Goal: Task Accomplishment & Management: Manage account settings

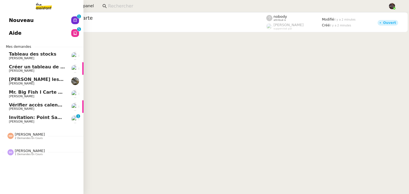
click at [16, 118] on span "Invitation: Point Sam/Majda @ [DATE] 11am - 11:30am (GMT+2) (SA-SAM SA-THEASSIS…" at bounding box center [125, 117] width 232 height 5
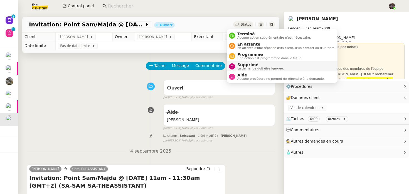
click at [240, 64] on span "Supprimé" at bounding box center [260, 65] width 46 height 4
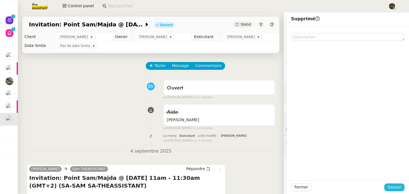
click at [397, 190] on span "Sauver" at bounding box center [395, 187] width 14 height 6
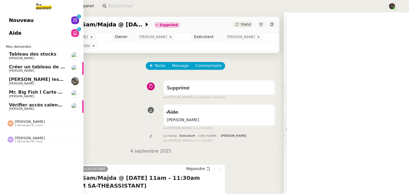
click at [9, 17] on span "Nouveau" at bounding box center [21, 20] width 25 height 8
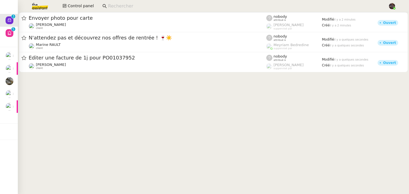
drag, startPoint x: 130, startPoint y: 90, endPoint x: 130, endPoint y: 93, distance: 3.3
click at [130, 90] on cdk-virtual-scroll-viewport "Envoyer photo pour carte Vitor Alvites client nobody attribué à Romane Vachon s…" at bounding box center [213, 103] width 391 height 182
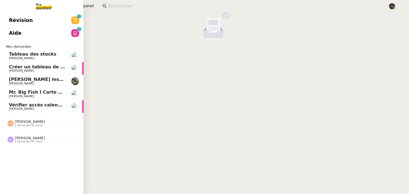
click at [1, 103] on link "Vérifier accès calendrier PG Pascal Gauthier" at bounding box center [42, 107] width 84 height 13
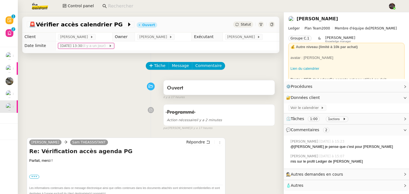
scroll to position [83, 0]
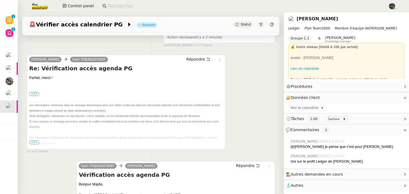
click at [307, 21] on link "[PERSON_NAME]" at bounding box center [317, 18] width 41 height 5
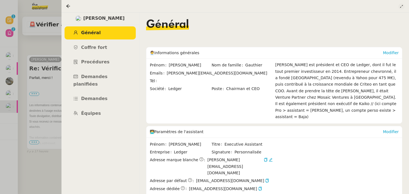
click at [403, 6] on icon at bounding box center [401, 6] width 3 height 3
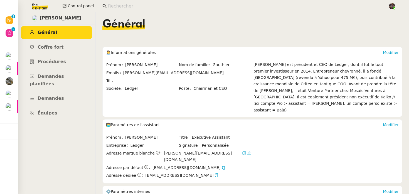
click at [116, 4] on input at bounding box center [245, 7] width 275 height 8
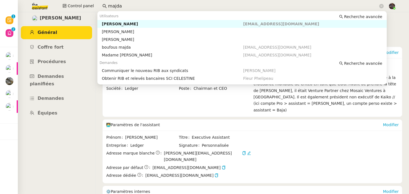
click at [129, 24] on div "Majda FAROUK" at bounding box center [172, 23] width 141 height 5
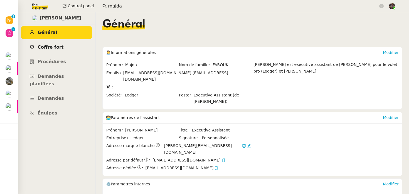
click at [48, 46] on span "Coffre fort" at bounding box center [51, 47] width 26 height 5
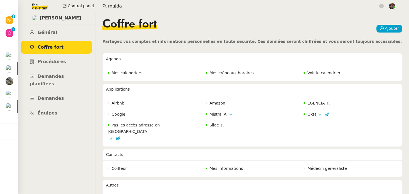
click at [324, 73] on span "Voir le calendrier" at bounding box center [324, 73] width 33 height 4
click at [113, 11] on app-search-bar "majda" at bounding box center [243, 6] width 288 height 12
click at [113, 9] on input "majda" at bounding box center [243, 7] width 270 height 8
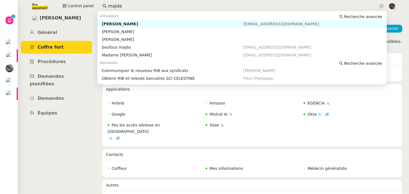
click at [113, 9] on input "majda" at bounding box center [243, 7] width 270 height 8
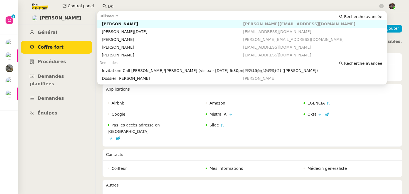
type input "p"
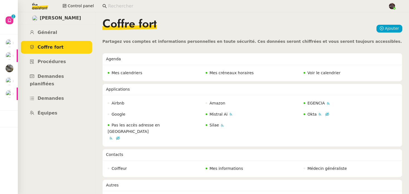
click at [123, 5] on input at bounding box center [245, 7] width 275 height 8
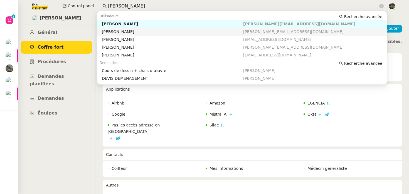
click at [124, 34] on nz-auto-option "Pascal Gauthier pascal@ledger.fr" at bounding box center [242, 32] width 290 height 8
type input "pascal ledger"
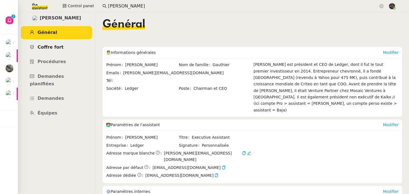
click at [52, 49] on span "Coffre fort" at bounding box center [51, 47] width 26 height 5
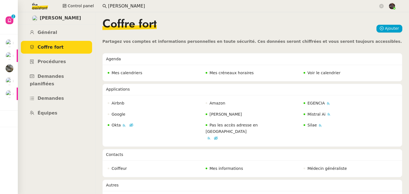
click at [320, 75] on span "Voir le calendrier" at bounding box center [324, 73] width 33 height 4
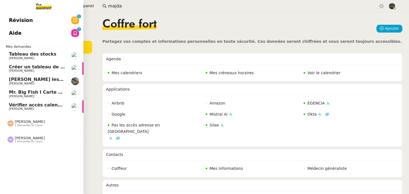
click at [9, 84] on span "[PERSON_NAME]" at bounding box center [21, 84] width 25 height 4
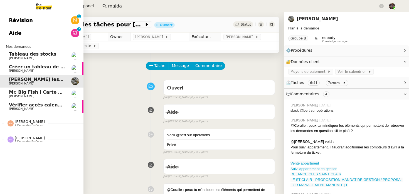
click at [46, 69] on span "[PERSON_NAME]" at bounding box center [37, 70] width 56 height 3
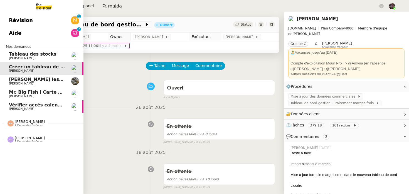
click at [38, 94] on span "Mr. Big Fish I Carte de remerciement pour [PERSON_NAME]" at bounding box center [83, 92] width 148 height 5
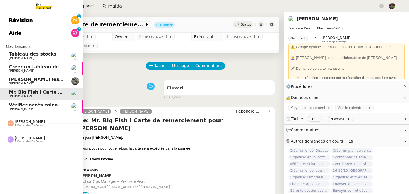
click at [39, 70] on span "[PERSON_NAME]" at bounding box center [37, 70] width 56 height 3
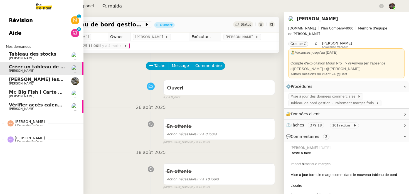
click at [17, 140] on span "[PERSON_NAME]" at bounding box center [30, 138] width 30 height 4
click at [28, 122] on span "[PERSON_NAME]" at bounding box center [30, 122] width 30 height 4
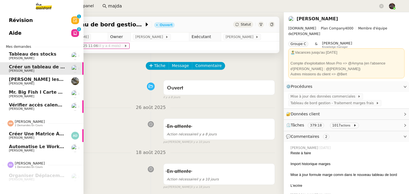
click at [33, 125] on span "2 demandes en cours" at bounding box center [29, 125] width 28 height 3
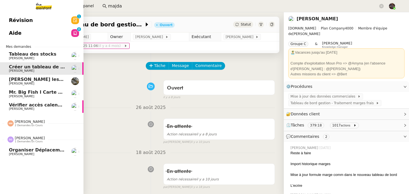
click at [33, 145] on div "Sébastien Glineur 1 demandes en cours" at bounding box center [42, 137] width 84 height 16
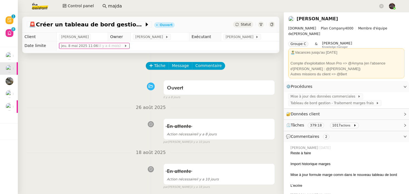
click at [47, 7] on img at bounding box center [35, 6] width 43 height 12
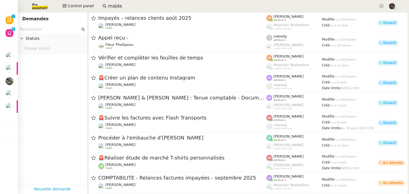
click at [48, 27] on input "text" at bounding box center [50, 29] width 60 height 6
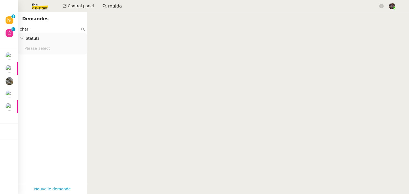
type input "charle"
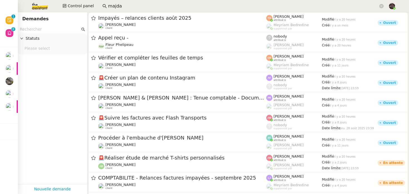
click at [114, 3] on input "majda" at bounding box center [243, 7] width 270 height 8
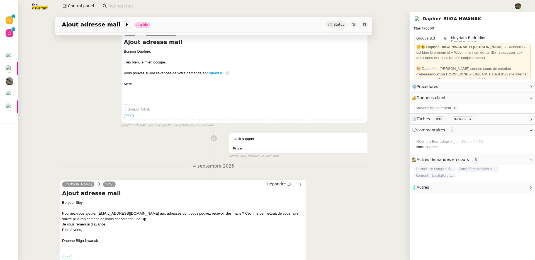
scroll to position [124, 0]
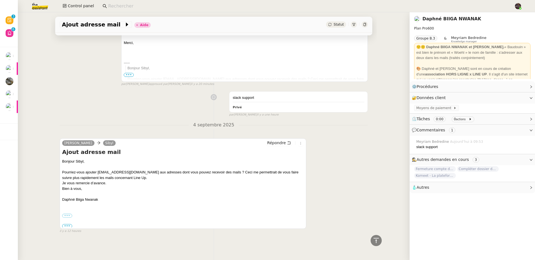
click at [101, 170] on div "Pourriez-vous ajouter admin@wearelineup.com aux adresses dont vous pouvez recev…" at bounding box center [182, 175] width 241 height 11
drag, startPoint x: 101, startPoint y: 169, endPoint x: 131, endPoint y: 171, distance: 30.1
click at [131, 171] on div "Pourriez-vous ajouter admin@wearelineup.com aux adresses dont vous pouvez recev…" at bounding box center [182, 175] width 241 height 11
copy div "admin@wearelineup.com"
click at [181, 5] on input at bounding box center [308, 7] width 400 height 8
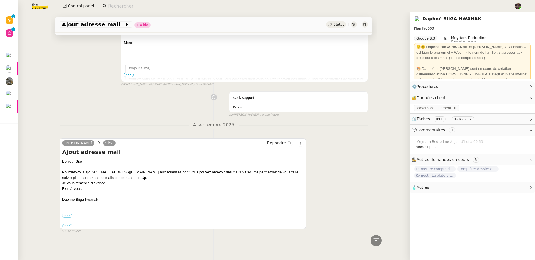
paste input "admin@wearelineup.com"
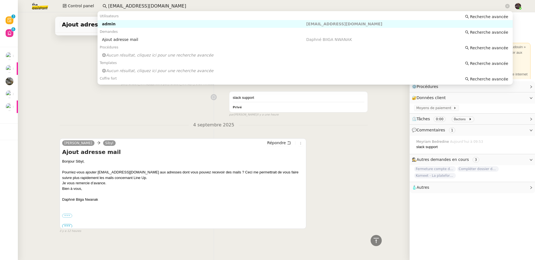
click at [173, 26] on div "admin" at bounding box center [204, 23] width 204 height 5
type input "admin@wearelineup.com"
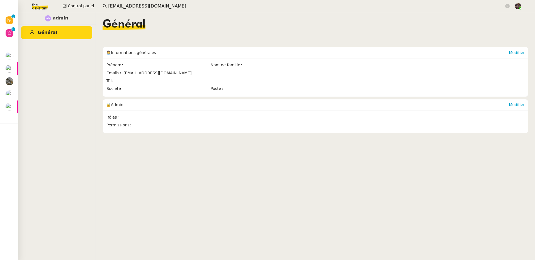
click at [123, 6] on input "admin@wearelineup.com" at bounding box center [306, 7] width 396 height 8
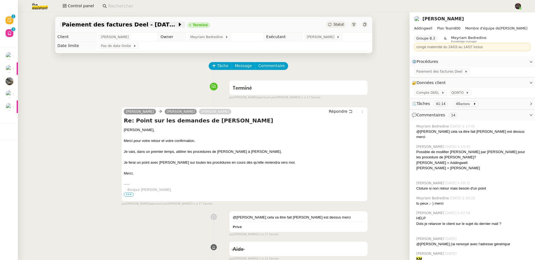
click at [121, 23] on span "Paiement des factures Deel - août 2025" at bounding box center [119, 25] width 115 height 6
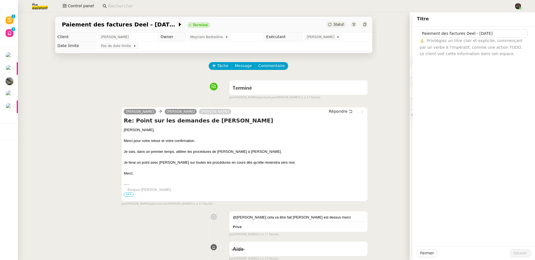
click at [110, 74] on div "Tâche Message Commentaire" at bounding box center [214, 68] width 308 height 13
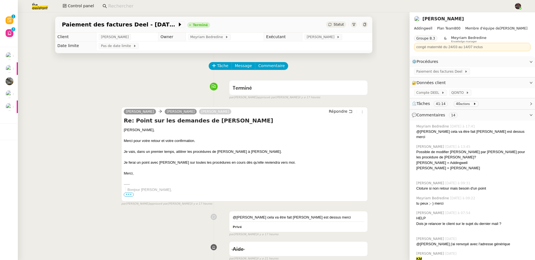
click at [444, 19] on link "Sonia Cafede" at bounding box center [442, 18] width 41 height 5
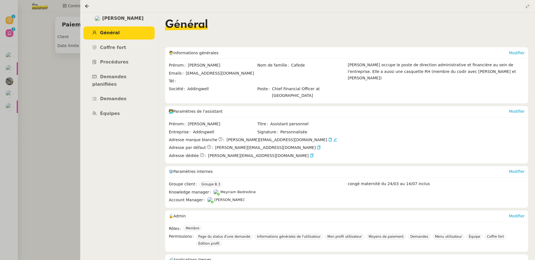
click at [526, 7] on icon at bounding box center [526, 6] width 3 height 3
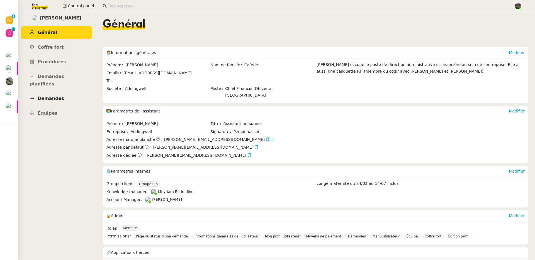
click at [55, 96] on span "Demandes" at bounding box center [51, 98] width 26 height 5
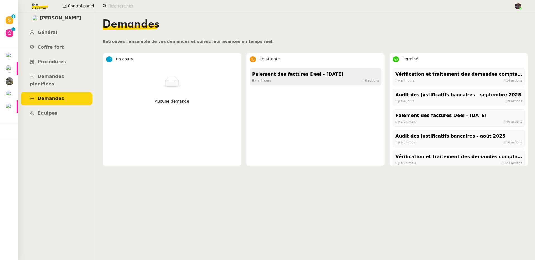
click at [322, 81] on div "il y a 4 jours ⏱ 6 actions" at bounding box center [315, 80] width 127 height 5
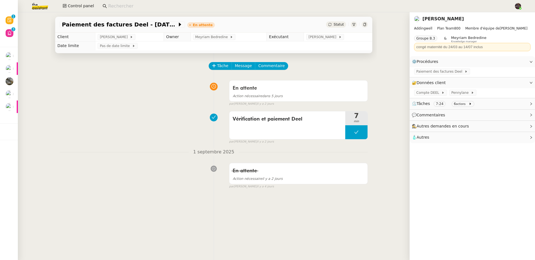
click at [363, 24] on icon at bounding box center [364, 24] width 3 height 3
click at [33, 4] on img at bounding box center [35, 6] width 43 height 12
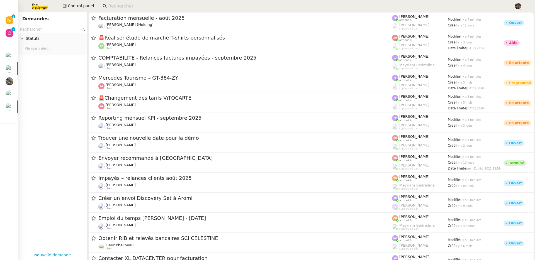
click at [136, 3] on input at bounding box center [308, 7] width 400 height 8
click at [114, 4] on input at bounding box center [308, 7] width 400 height 8
paste input "[EMAIL_ADDRESS][DOMAIN_NAME]"
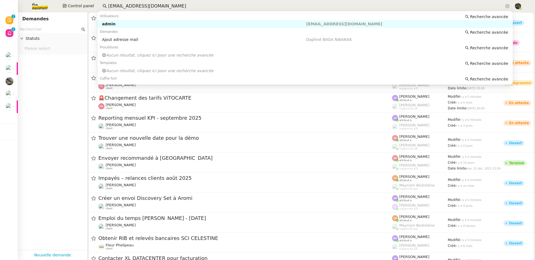
click at [128, 23] on div "admin" at bounding box center [204, 23] width 204 height 5
type input "[EMAIL_ADDRESS][DOMAIN_NAME]"
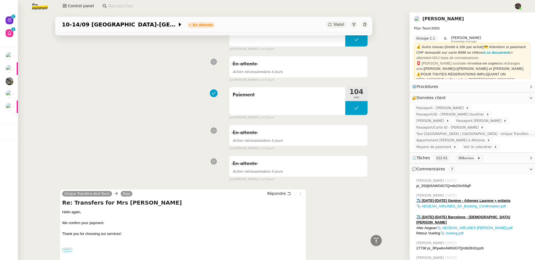
scroll to position [218, 0]
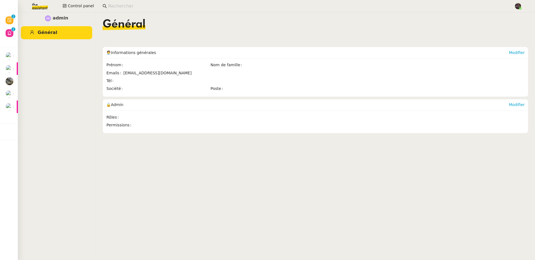
click at [137, 71] on span "[EMAIL_ADDRESS][DOMAIN_NAME]" at bounding box center [157, 73] width 68 height 4
copy span "[EMAIL_ADDRESS][DOMAIN_NAME]"
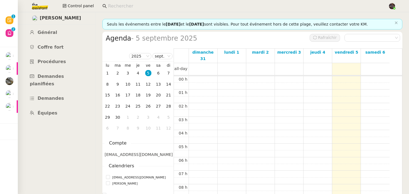
scroll to position [82, 0]
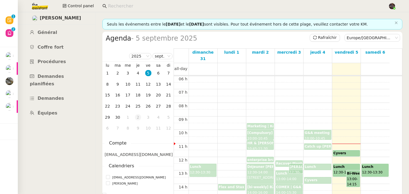
click at [138, 117] on div "2" at bounding box center [138, 117] width 6 height 6
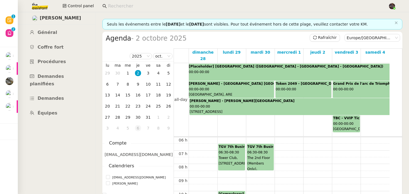
click at [138, 128] on div "6" at bounding box center [138, 128] width 6 height 6
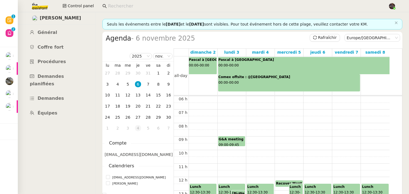
click at [142, 129] on td "4" at bounding box center [138, 128] width 10 height 11
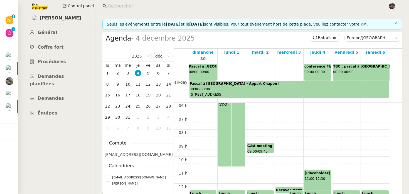
click at [123, 85] on td "10" at bounding box center [128, 84] width 10 height 11
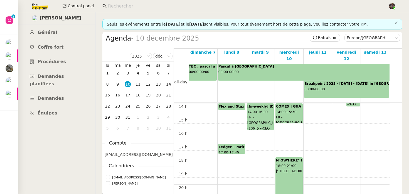
scroll to position [190, 0]
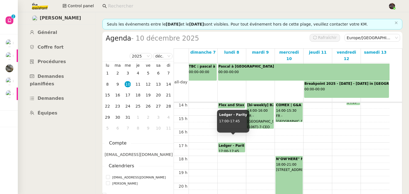
click at [223, 143] on div "Ledger - Parity 17:00 - 17:45" at bounding box center [232, 147] width 26 height 9
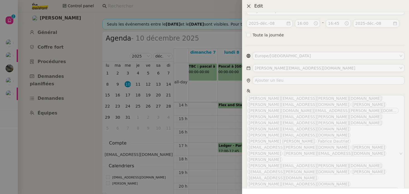
scroll to position [0, 0]
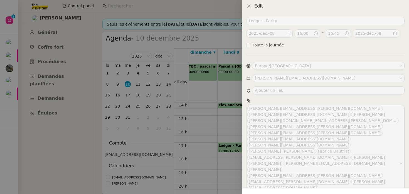
click at [230, 126] on div at bounding box center [204, 97] width 409 height 194
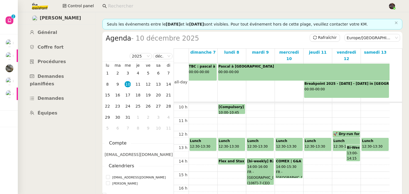
scroll to position [134, 0]
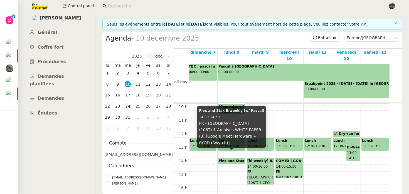
click at [226, 159] on b "Flex and Stax Biweekly (w/ Pascal)" at bounding box center [251, 161] width 65 height 4
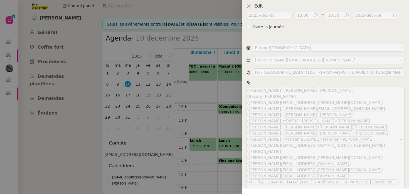
scroll to position [6, 0]
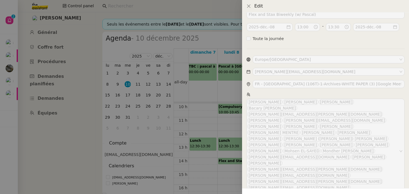
click at [230, 128] on div at bounding box center [204, 97] width 409 height 194
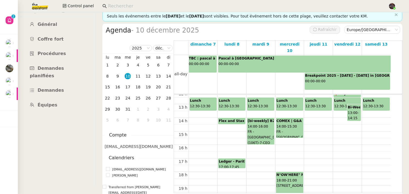
scroll to position [166, 0]
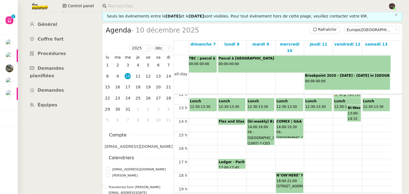
click at [233, 168] on div "00 h 01 h 02 h 03 h 04 h 05 h 06 h 07 h 08 h 09 h 10 h 11 h 12 h 13 h 14 h 15 h…" at bounding box center [282, 91] width 217 height 325
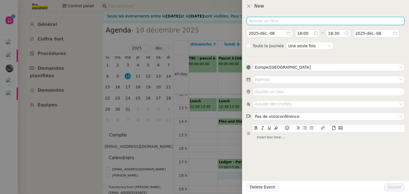
click at [285, 21] on input at bounding box center [326, 21] width 158 height 8
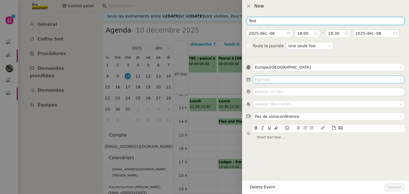
type input "Test"
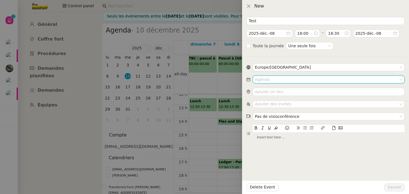
click at [303, 83] on input at bounding box center [327, 79] width 144 height 7
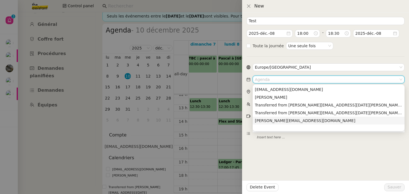
click at [287, 119] on div "[PERSON_NAME][EMAIL_ADDRESS][DOMAIN_NAME]" at bounding box center [329, 120] width 148 height 5
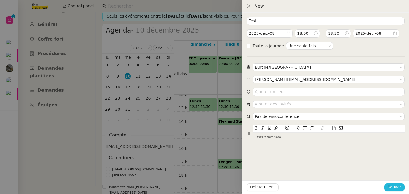
click at [394, 187] on span "Sauver" at bounding box center [395, 187] width 14 height 6
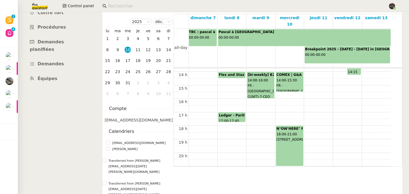
scroll to position [187, 0]
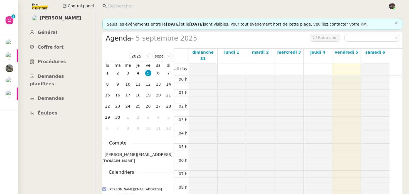
scroll to position [82, 0]
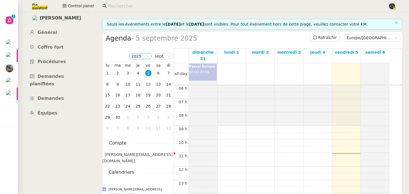
click at [146, 58] on nz-select-item "2025" at bounding box center [140, 56] width 18 height 6
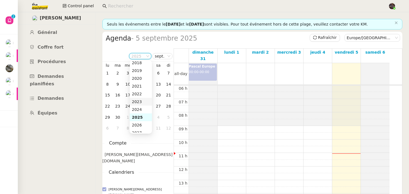
scroll to position [0, 0]
click at [89, 92] on link "Demandes" at bounding box center [56, 98] width 71 height 13
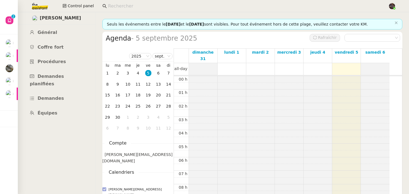
scroll to position [82, 0]
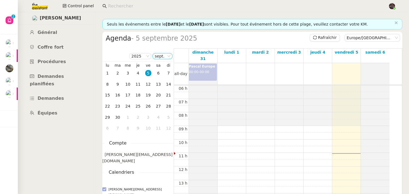
click at [158, 57] on nz-select-item "sept." at bounding box center [163, 56] width 16 height 6
click at [160, 115] on div "déc." at bounding box center [162, 115] width 15 height 5
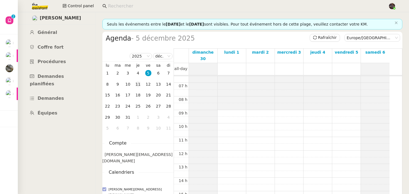
click at [137, 82] on div "11" at bounding box center [138, 84] width 6 height 6
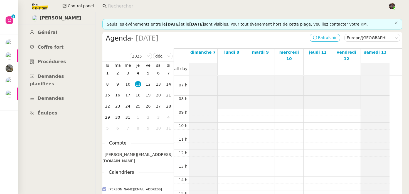
click at [323, 40] on span "Rafraîchir" at bounding box center [327, 38] width 19 height 6
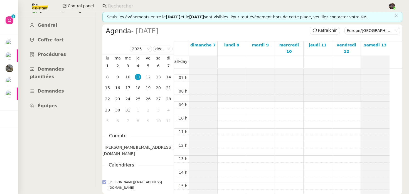
scroll to position [144, 0]
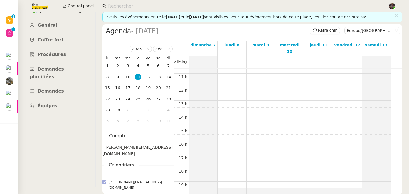
click at [237, 174] on div "00 h 01 h 02 h 03 h 04 h 05 h 06 h 07 h 08 h 09 h 10 h 11 h 12 h 13 h 14 h 15 h…" at bounding box center [282, 87] width 217 height 325
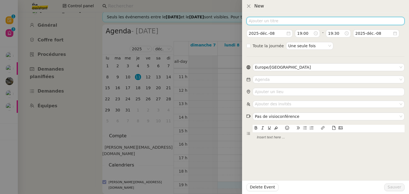
click at [303, 18] on input at bounding box center [326, 21] width 158 height 8
type input "y"
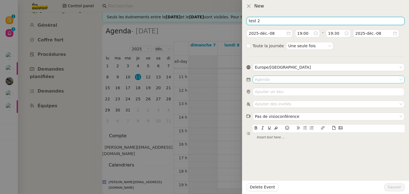
type input "test 2"
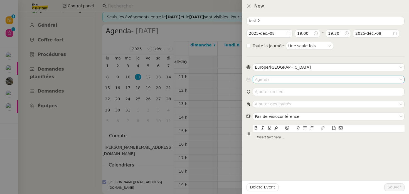
click at [260, 78] on input at bounding box center [327, 79] width 144 height 7
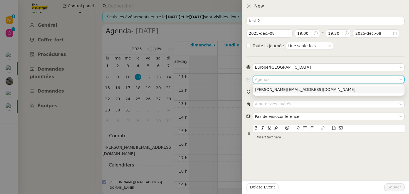
click at [262, 88] on div "[PERSON_NAME][EMAIL_ADDRESS][DOMAIN_NAME]" at bounding box center [329, 89] width 148 height 5
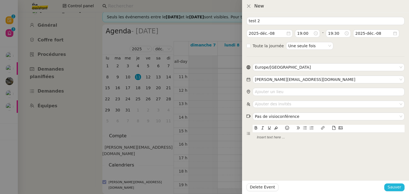
click at [401, 188] on span "Sauver" at bounding box center [395, 187] width 14 height 6
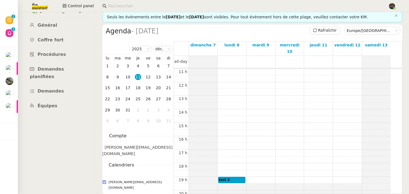
scroll to position [154, 0]
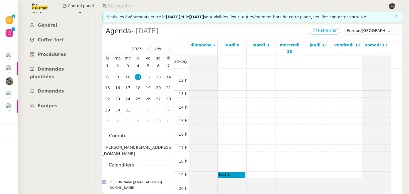
click at [313, 28] on icon at bounding box center [315, 30] width 4 height 4
click at [322, 27] on span "Rafraîchir" at bounding box center [327, 30] width 19 height 6
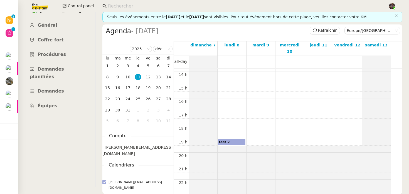
scroll to position [193, 0]
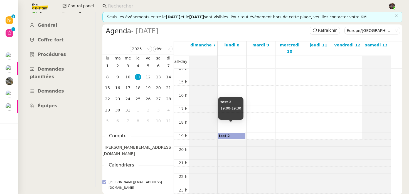
click at [233, 134] on div "test 2 19:00 - 19:30" at bounding box center [232, 137] width 26 height 6
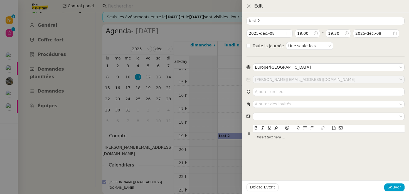
click at [241, 160] on div at bounding box center [204, 97] width 409 height 194
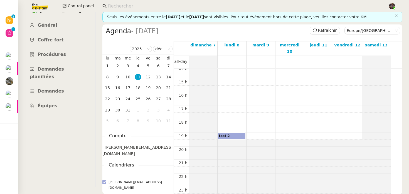
click at [233, 134] on div "test 2 19:00 - 19:30" at bounding box center [232, 137] width 26 height 6
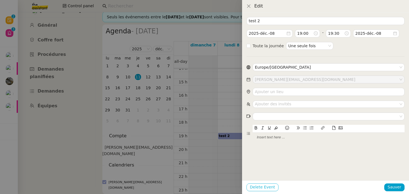
click at [269, 188] on span "Delete Event" at bounding box center [262, 187] width 25 height 6
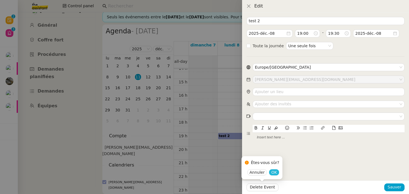
click at [274, 173] on span "OK" at bounding box center [274, 173] width 6 height 6
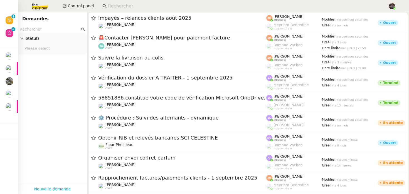
click at [125, 8] on input at bounding box center [245, 7] width 275 height 8
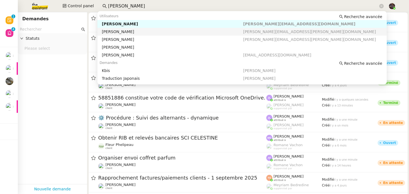
click at [168, 34] on div "[PERSON_NAME]" at bounding box center [172, 31] width 141 height 5
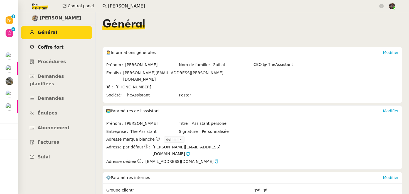
click at [68, 46] on link "Coffre fort" at bounding box center [56, 47] width 71 height 13
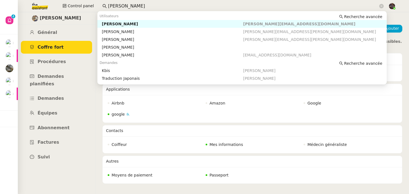
click at [132, 3] on input "charles guillot" at bounding box center [243, 7] width 270 height 8
click at [140, 5] on input "charles guillot" at bounding box center [243, 7] width 270 height 8
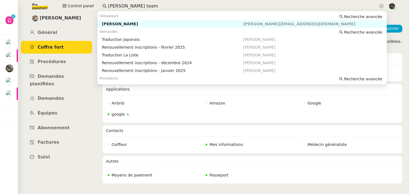
click at [190, 21] on nz-auto-option "Charles Guillot charles@team.theassistant.com" at bounding box center [242, 24] width 290 height 8
type input "charles guillot team"
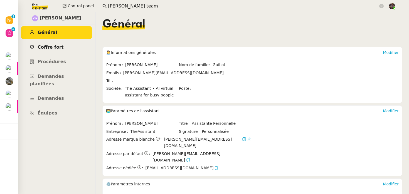
click at [56, 45] on span "Coffre fort" at bounding box center [51, 47] width 26 height 5
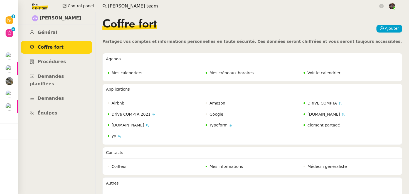
click at [129, 74] on span "Mes calendriers" at bounding box center [127, 73] width 31 height 4
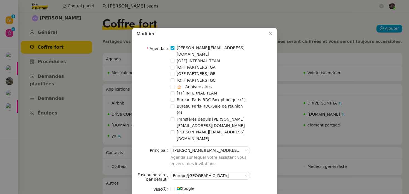
click at [300, 74] on nz-modal-container "Modifier Agendas charles@team.theassistant.com [OFF] INTERNAL TEAM [OFF PARTNER…" at bounding box center [204, 97] width 409 height 194
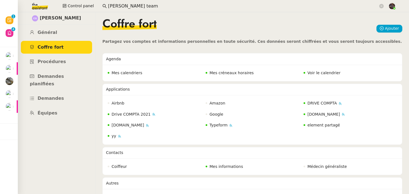
click at [311, 74] on span "Voir le calendrier" at bounding box center [324, 73] width 33 height 4
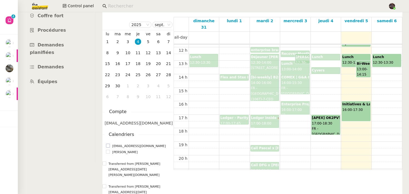
scroll to position [35, 0]
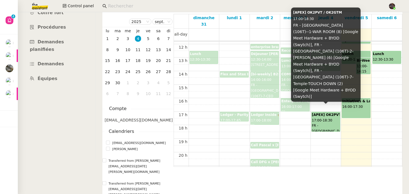
click at [323, 124] on span "FR - [GEOGRAPHIC_DATA] (106T)--1-WAR ROOM (8) [Google Meet Hardware + BYOD (Swy…" at bounding box center [329, 184] width 35 height 120
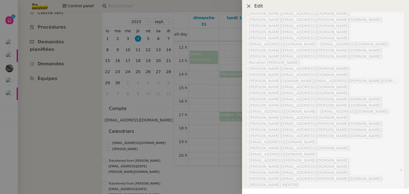
scroll to position [139, 0]
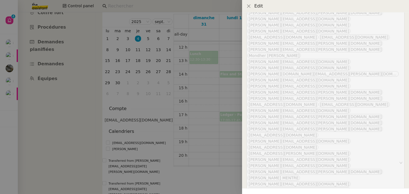
click at [228, 122] on div at bounding box center [204, 97] width 409 height 194
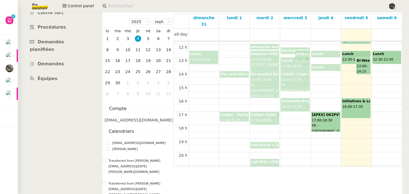
scroll to position [0, 0]
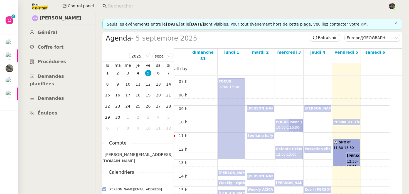
scroll to position [94, 0]
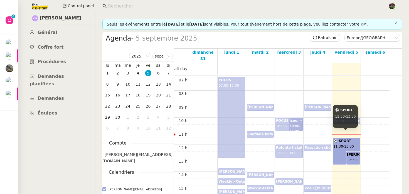
click at [346, 143] on div "⚽️ SPORT 11:30 - 13:30" at bounding box center [347, 147] width 26 height 17
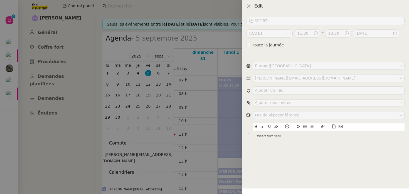
click at [221, 132] on div at bounding box center [204, 97] width 409 height 194
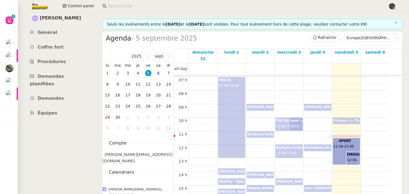
click at [120, 3] on input at bounding box center [245, 7] width 275 height 8
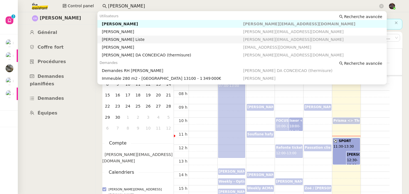
click at [133, 38] on div "[PERSON_NAME] Liste" at bounding box center [172, 39] width 141 height 5
type input "charles"
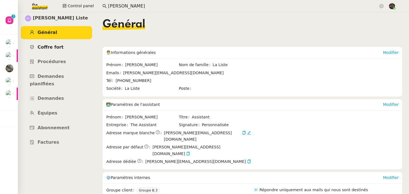
click at [73, 50] on link "Coffre fort" at bounding box center [56, 47] width 71 height 13
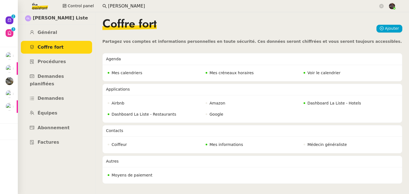
click at [132, 3] on input "charles" at bounding box center [243, 7] width 270 height 8
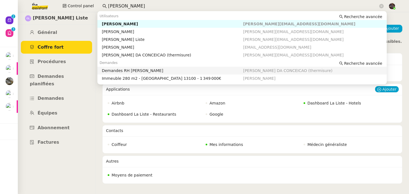
click at [150, 94] on div "Applications" at bounding box center [240, 89] width 269 height 11
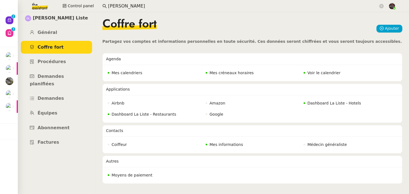
click at [323, 73] on span "Voir le calendrier" at bounding box center [324, 73] width 33 height 4
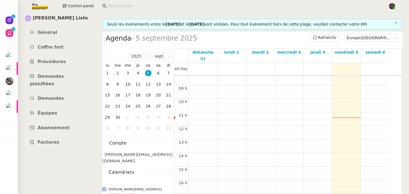
scroll to position [122, 0]
click at [321, 38] on span "Rafraîchir" at bounding box center [327, 38] width 19 height 6
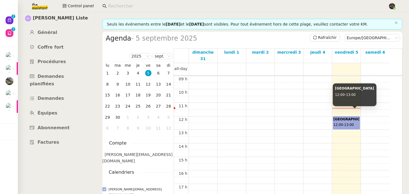
click at [348, 117] on div "Picardie 12:00 - 13:00" at bounding box center [347, 123] width 26 height 13
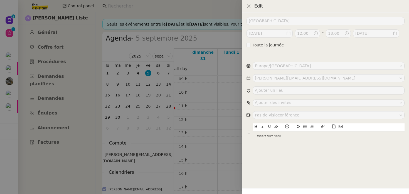
click at [216, 123] on div at bounding box center [204, 97] width 409 height 194
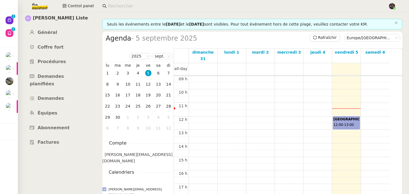
click at [343, 117] on div "Picardie 12:00 - 13:00" at bounding box center [347, 123] width 26 height 13
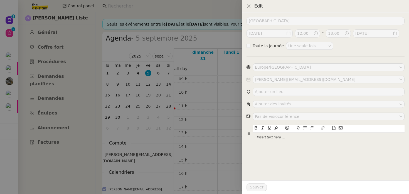
click at [221, 142] on div at bounding box center [204, 97] width 409 height 194
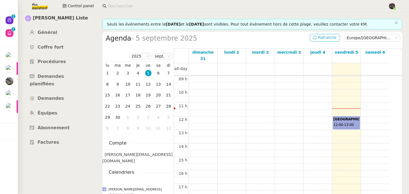
click at [318, 36] on span "Rafraîchir" at bounding box center [327, 38] width 19 height 6
click at [344, 117] on div "Picardie 12:00 - 13:00" at bounding box center [347, 123] width 26 height 13
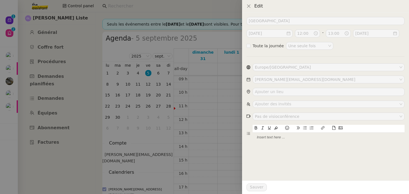
click at [227, 131] on div at bounding box center [204, 97] width 409 height 194
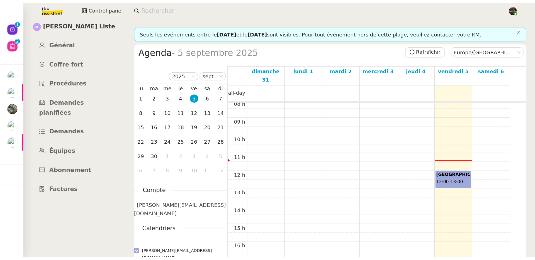
scroll to position [111, 0]
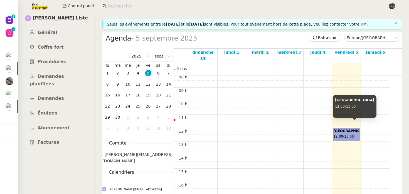
click at [344, 129] on b "[GEOGRAPHIC_DATA]" at bounding box center [353, 131] width 39 height 4
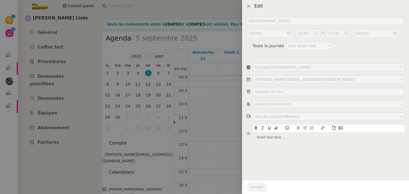
click at [93, 77] on div at bounding box center [204, 97] width 409 height 194
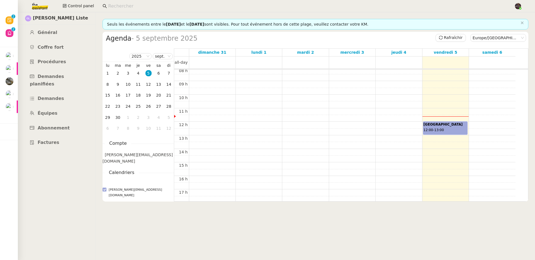
click at [409, 125] on b "[GEOGRAPHIC_DATA]" at bounding box center [442, 125] width 39 height 4
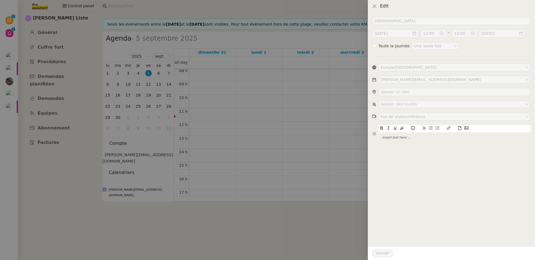
click at [291, 129] on div at bounding box center [267, 130] width 535 height 260
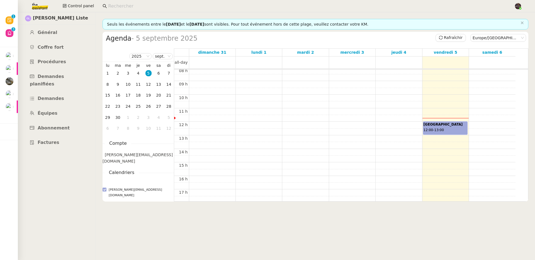
click at [119, 6] on input at bounding box center [308, 7] width 400 height 8
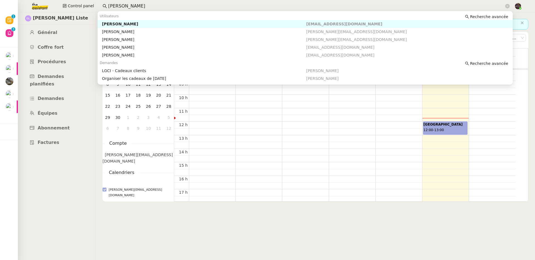
click at [165, 23] on div "[PERSON_NAME]" at bounding box center [204, 23] width 204 height 5
type input "pascal gauthier"
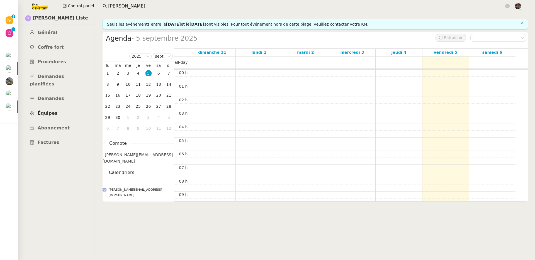
scroll to position [82, 0]
click at [61, 122] on link "Abonnement" at bounding box center [56, 128] width 71 height 13
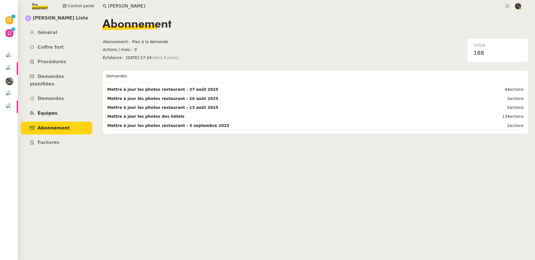
click at [50, 110] on link "Équipes" at bounding box center [56, 113] width 71 height 13
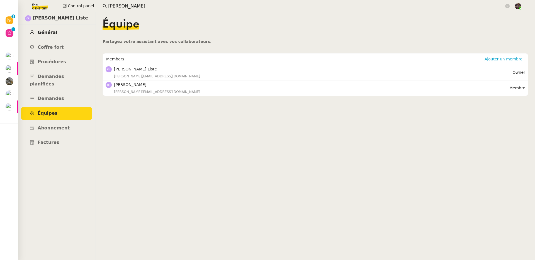
click at [47, 32] on span "Général" at bounding box center [47, 32] width 19 height 5
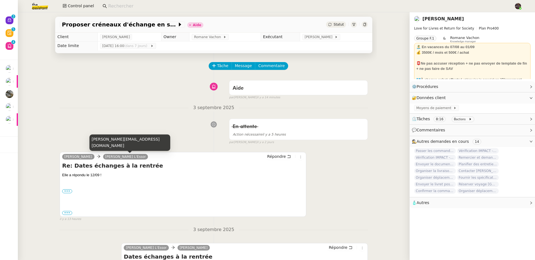
click at [103, 158] on link "[PERSON_NAME] L'Essor" at bounding box center [125, 156] width 45 height 5
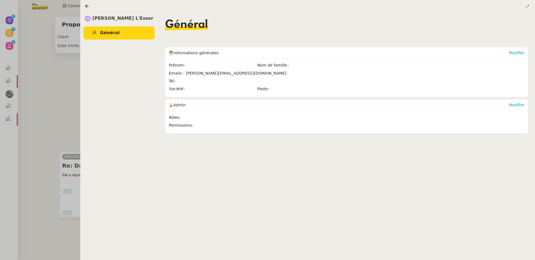
click at [63, 108] on div at bounding box center [267, 130] width 535 height 260
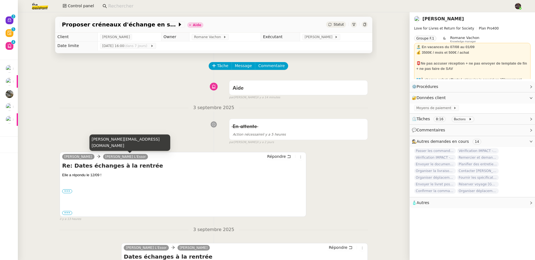
click at [116, 157] on link "Triquet Madeleine L'Essor" at bounding box center [125, 156] width 45 height 5
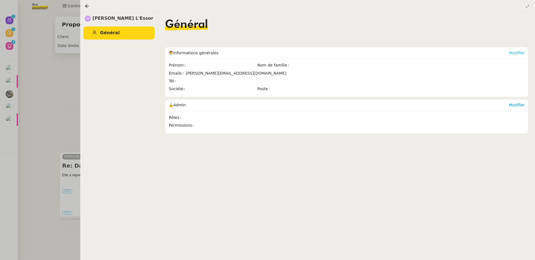
click at [513, 53] on link "Modifier" at bounding box center [516, 53] width 16 height 4
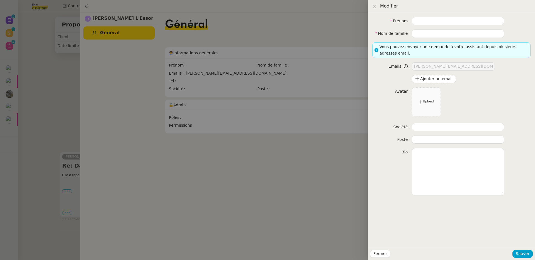
click at [195, 78] on div at bounding box center [267, 130] width 535 height 260
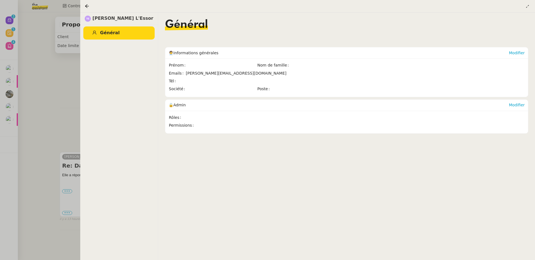
click at [62, 100] on div at bounding box center [267, 130] width 535 height 260
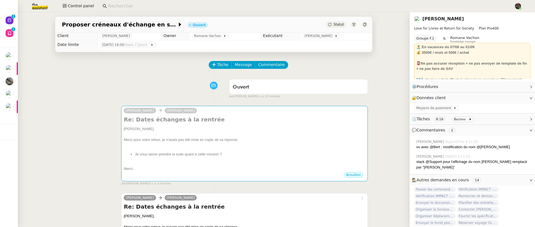
scroll to position [1, 0]
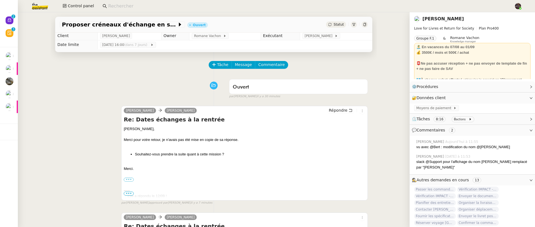
click at [146, 14] on div "Proposer créneaux d'échange en septembre Ouvert Statut" at bounding box center [214, 22] width 326 height 20
click at [134, 4] on input at bounding box center [308, 7] width 400 height 8
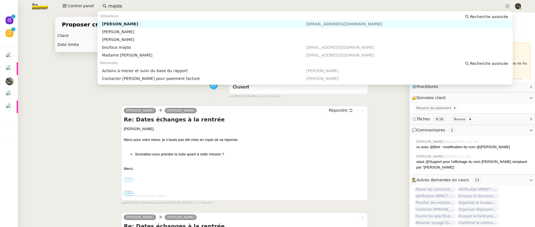
click at [180, 24] on div "[PERSON_NAME]" at bounding box center [204, 23] width 204 height 5
type input "majda"
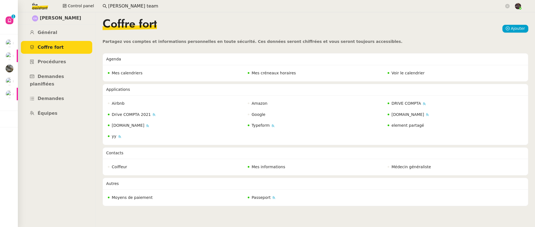
click at [112, 4] on input "[PERSON_NAME] team" at bounding box center [306, 7] width 396 height 8
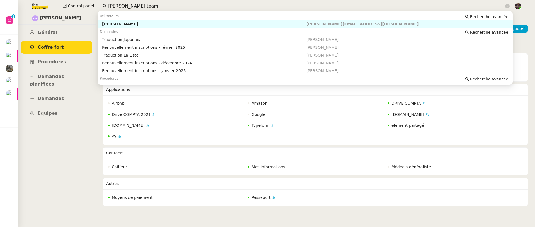
click at [112, 4] on input "[PERSON_NAME] team" at bounding box center [306, 7] width 396 height 8
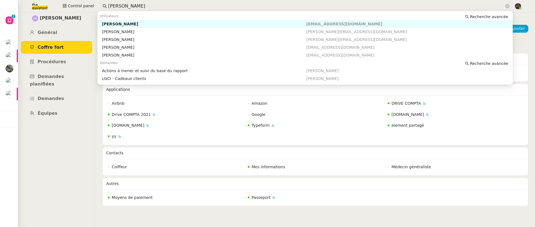
click at [131, 24] on div "[PERSON_NAME]" at bounding box center [204, 23] width 204 height 5
type input "[PERSON_NAME]"
click at [143, 6] on input "pascal gauthier" at bounding box center [306, 7] width 396 height 8
click at [141, 40] on div "[PERSON_NAME]" at bounding box center [204, 39] width 204 height 5
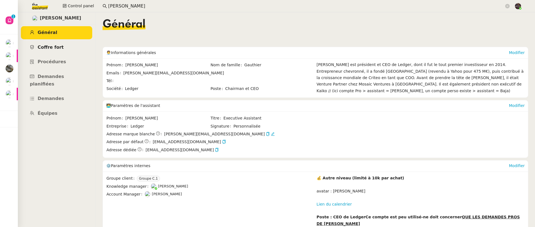
click at [77, 44] on link "Coffre fort" at bounding box center [56, 47] width 71 height 13
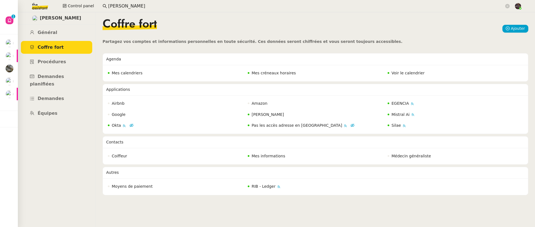
click at [402, 71] on span "Voir le calendrier" at bounding box center [407, 73] width 33 height 4
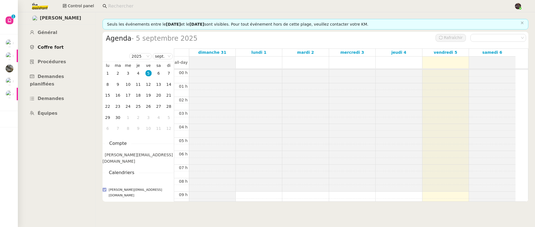
scroll to position [82, 0]
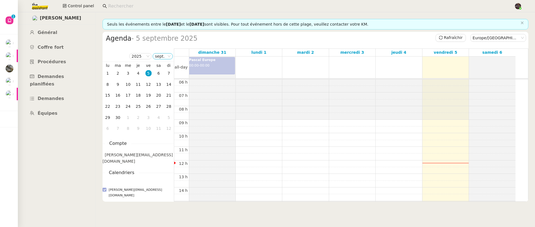
click at [163, 57] on nz-select-item "sept." at bounding box center [163, 56] width 16 height 6
click at [161, 107] on div "nov." at bounding box center [162, 107] width 15 height 5
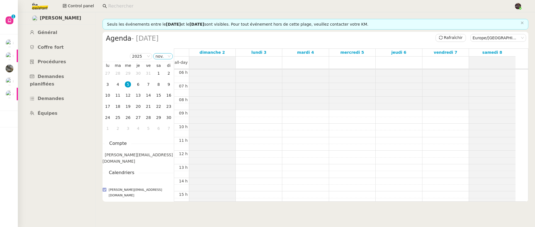
click at [165, 58] on nz-select-item "nov." at bounding box center [162, 56] width 15 height 6
click at [160, 114] on div "déc." at bounding box center [162, 115] width 15 height 5
click at [122, 84] on td "9" at bounding box center [118, 84] width 10 height 11
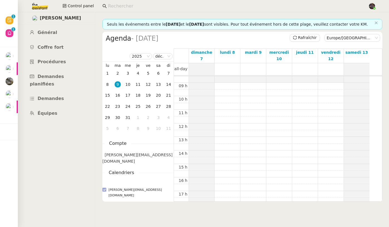
scroll to position [122, 0]
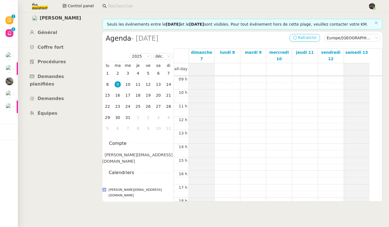
click at [298, 41] on span "Rafraîchir" at bounding box center [307, 38] width 19 height 6
click at [118, 5] on input at bounding box center [235, 7] width 255 height 8
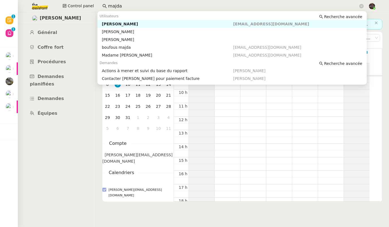
click at [140, 24] on div "[PERSON_NAME]" at bounding box center [167, 23] width 131 height 5
type input "majda"
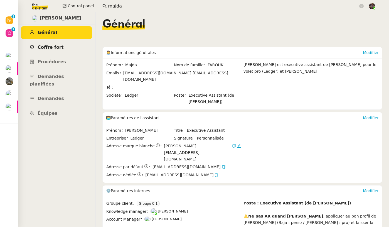
click at [61, 45] on link "Coffre fort" at bounding box center [56, 47] width 71 height 13
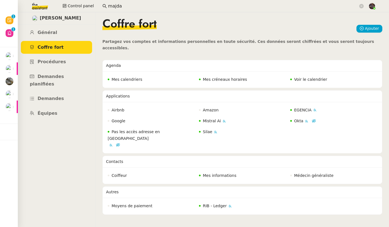
click at [303, 77] on span "Voir le calendrier" at bounding box center [310, 79] width 33 height 4
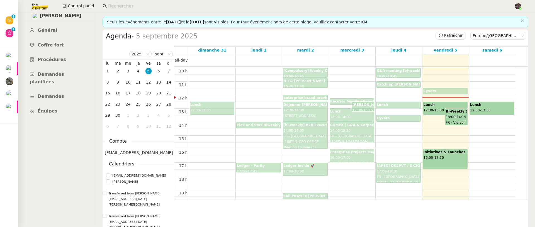
scroll to position [138, 0]
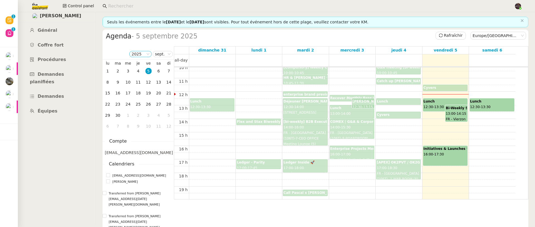
click at [147, 54] on icon at bounding box center [147, 54] width 3 height 2
click at [158, 55] on nz-select-item "sept." at bounding box center [163, 54] width 16 height 6
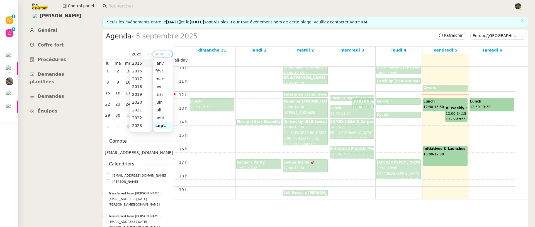
scroll to position [36, 0]
click at [161, 111] on div "déc." at bounding box center [162, 113] width 15 height 5
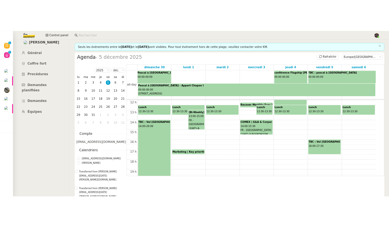
scroll to position [139, 0]
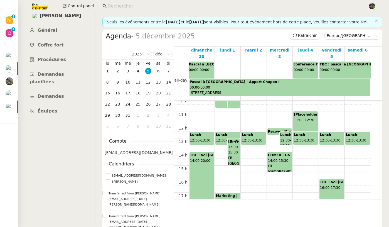
click at [127, 85] on div "10" at bounding box center [128, 82] width 6 height 6
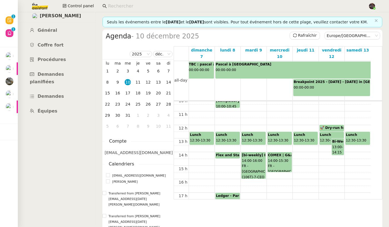
scroll to position [164, 0]
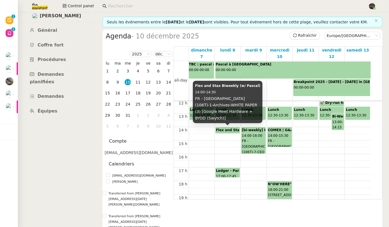
click at [223, 129] on b "Flex and Stax Biweekly (w/ Pascal)" at bounding box center [248, 130] width 65 height 4
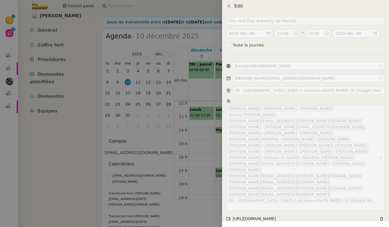
click at [198, 163] on div at bounding box center [194, 113] width 389 height 227
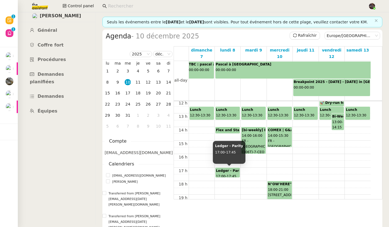
click at [232, 174] on span "17:45" at bounding box center [232, 176] width 10 height 4
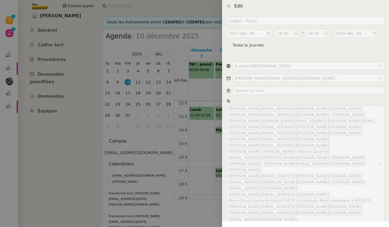
click at [207, 146] on div at bounding box center [194, 113] width 389 height 227
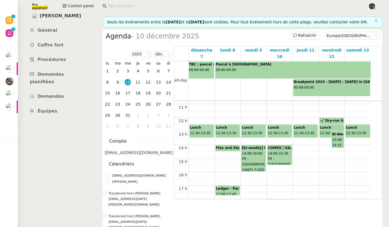
scroll to position [123, 0]
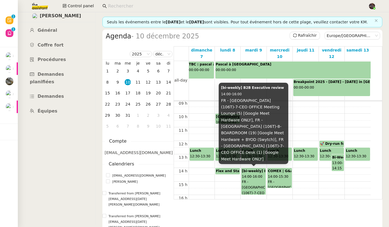
click at [249, 175] on span "14:00" at bounding box center [247, 177] width 10 height 4
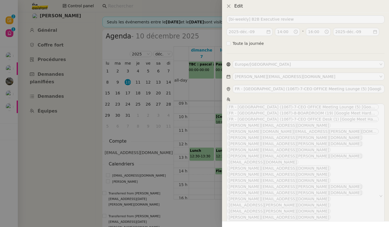
scroll to position [2, 0]
click at [186, 150] on div at bounding box center [194, 113] width 389 height 227
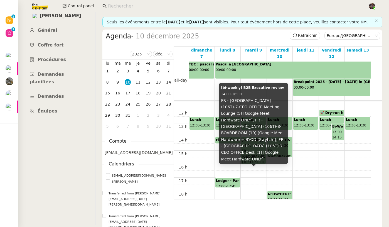
scroll to position [155, 0]
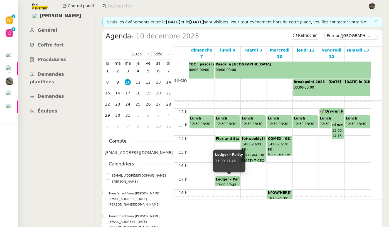
click at [231, 182] on div "Ledger - Parity 17:00 - 17:45" at bounding box center [227, 181] width 23 height 9
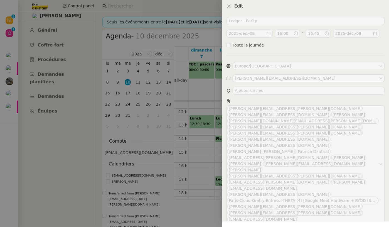
click at [198, 141] on div at bounding box center [194, 113] width 389 height 227
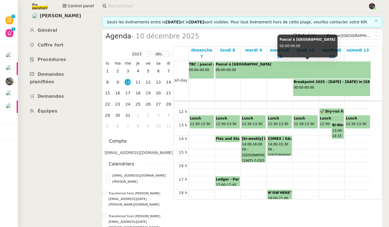
click at [244, 71] on div "Pascal à Genève 00:00 - 00:00" at bounding box center [293, 70] width 155 height 17
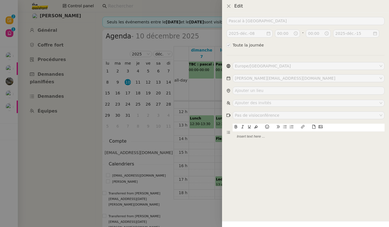
click at [212, 168] on div at bounding box center [194, 113] width 389 height 227
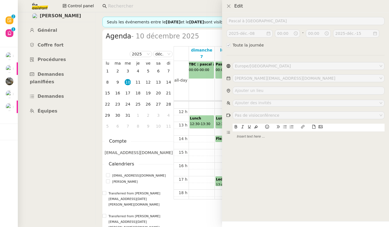
checkbox input "false"
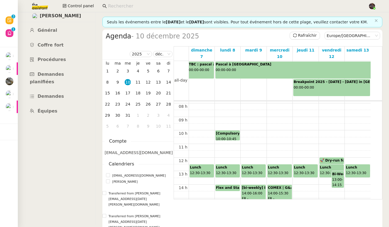
scroll to position [106, 0]
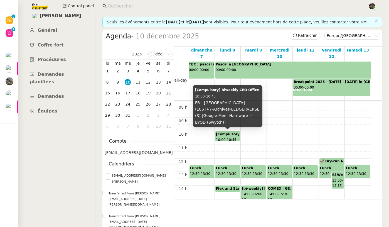
click at [229, 133] on b "[Compulsory] Biweekly CEO Office - Internal and External Com°" at bounding box center [275, 134] width 119 height 4
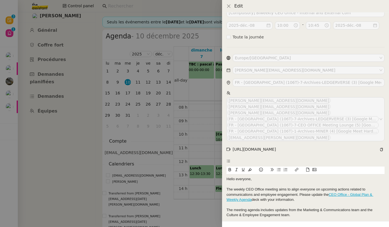
scroll to position [18, 0]
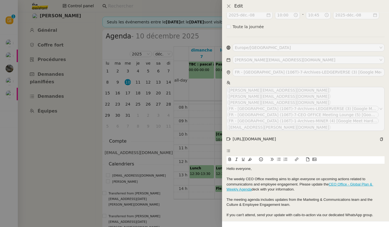
click at [197, 144] on div at bounding box center [194, 113] width 389 height 227
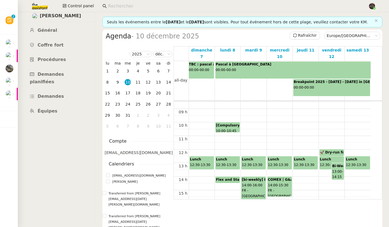
scroll to position [92, 0]
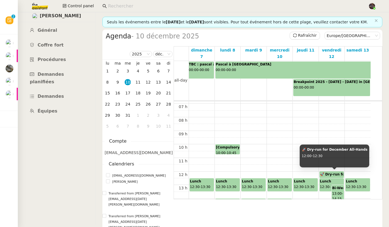
click at [325, 173] on b "🚀 Dry-run for December All-Hands" at bounding box center [353, 174] width 66 height 4
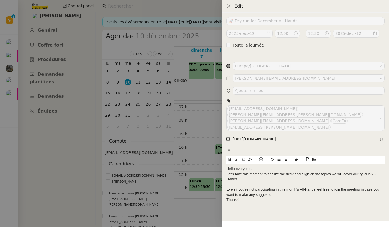
click at [194, 162] on div at bounding box center [194, 113] width 389 height 227
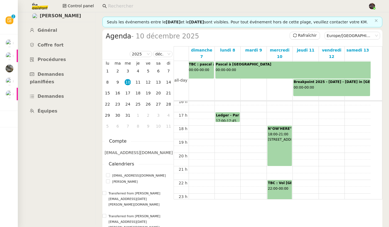
scroll to position [172, 0]
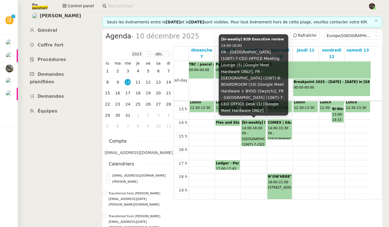
click at [249, 135] on span "FR - Paris (106T)-7-CEO OFFICE Meeting Lounge (5) [Google Meet Hardware ONLY], …" at bounding box center [259, 199] width 35 height 136
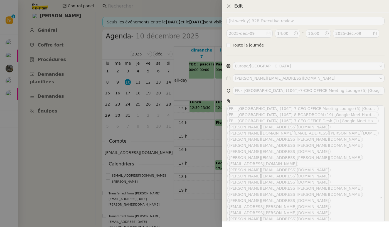
click at [222, 156] on div "[bi-weekly] B2B Executive review 2025-déc.-09 14:00 - 16:00 2025-déc.-09 Toute …" at bounding box center [305, 120] width 167 height 214
drag, startPoint x: 203, startPoint y: 150, endPoint x: 202, endPoint y: 142, distance: 7.6
click at [203, 150] on div at bounding box center [194, 113] width 389 height 227
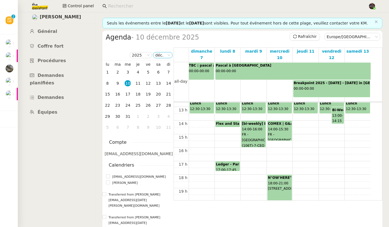
scroll to position [0, 0]
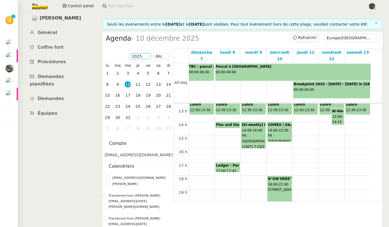
click at [150, 58] on icon at bounding box center [148, 56] width 3 height 3
click at [165, 58] on div "2025 déc. Mois Année" at bounding box center [137, 56] width 71 height 11
click at [164, 59] on nz-select-item "déc." at bounding box center [162, 56] width 15 height 6
click at [165, 98] on div "sept." at bounding box center [162, 98] width 15 height 5
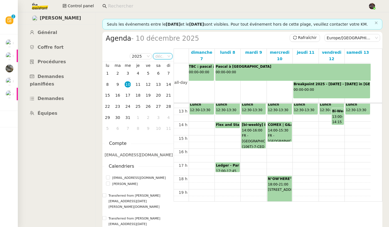
scroll to position [82, 0]
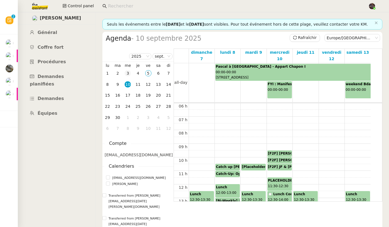
click at [131, 79] on td "3" at bounding box center [128, 73] width 10 height 11
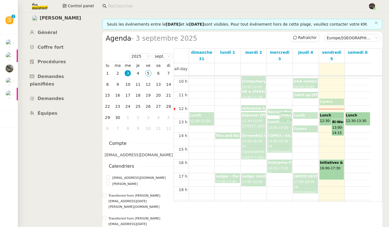
scroll to position [132, 0]
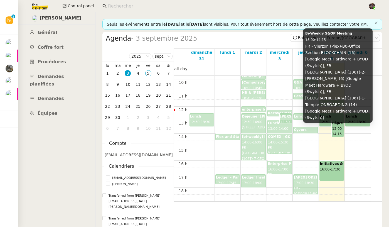
click at [338, 131] on span "13:00" at bounding box center [337, 129] width 10 height 4
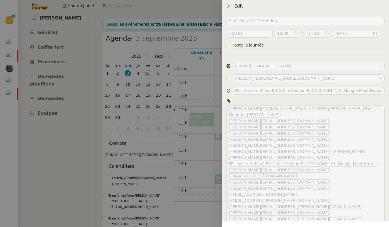
click at [192, 139] on div at bounding box center [194, 113] width 389 height 227
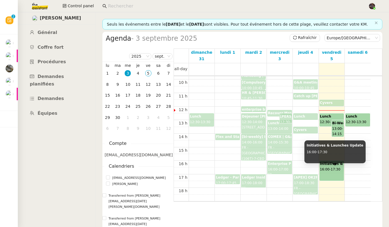
click at [335, 171] on span "17:30" at bounding box center [336, 169] width 10 height 4
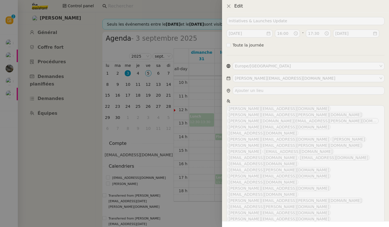
click at [194, 167] on div at bounding box center [194, 113] width 389 height 227
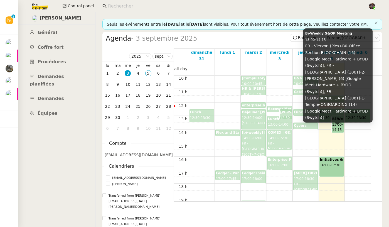
scroll to position [141, 0]
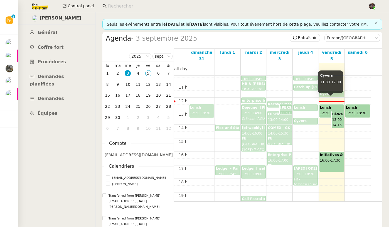
click at [333, 97] on div "Cyvers 11:30 - 12:00" at bounding box center [331, 94] width 23 height 6
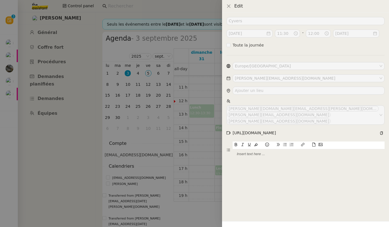
click at [200, 153] on div at bounding box center [194, 113] width 389 height 227
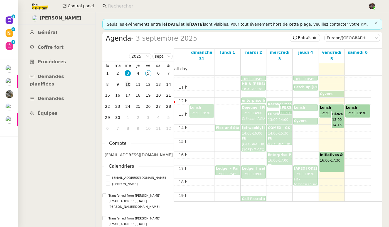
click at [125, 85] on td "10" at bounding box center [128, 84] width 10 height 11
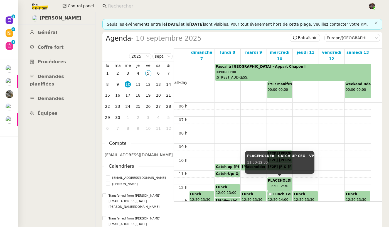
click at [279, 185] on div "PLACEHOLDER - CATCH UP CEO - VP FINANCE 11:30 - 12:30" at bounding box center [279, 184] width 23 height 13
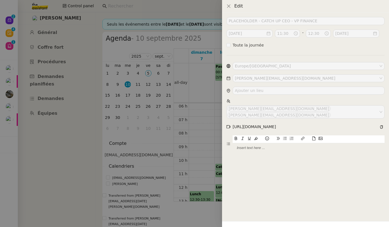
click at [311, 182] on div "PLACEHOLDER - CATCH UP CEO - VP FINANCE 2025-sept.-10 11:30 - 12:30 2025-sept.-…" at bounding box center [305, 120] width 167 height 214
click at [193, 179] on div at bounding box center [194, 113] width 389 height 227
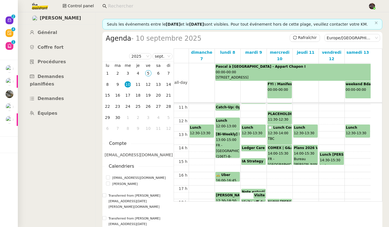
scroll to position [220, 0]
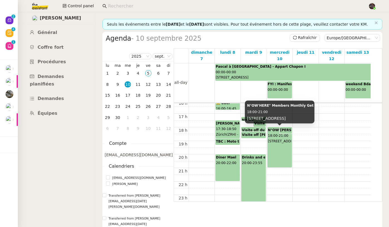
click at [274, 143] on span "Rte de Frontenex 60, 1207 Genève, Switzerland" at bounding box center [284, 141] width 33 height 4
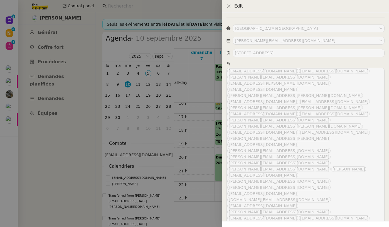
scroll to position [63, 0]
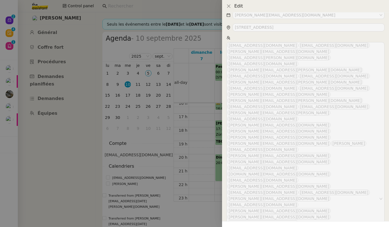
click at [178, 158] on div at bounding box center [194, 113] width 389 height 227
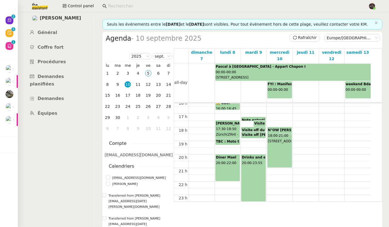
scroll to position [0, 0]
click at [250, 177] on div "Drinks and extraordinary chitchat 20:00 - 23:55" at bounding box center [254, 181] width 24 height 52
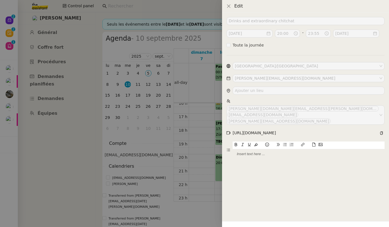
click at [155, 156] on div at bounding box center [194, 113] width 389 height 227
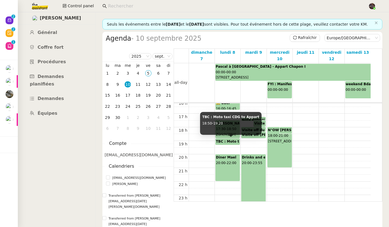
click at [234, 141] on b "TBC : Moto taxi CDG to Appart" at bounding box center [244, 141] width 57 height 4
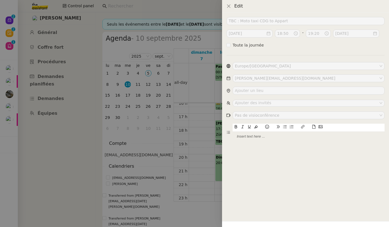
click at [177, 145] on div at bounding box center [194, 113] width 389 height 227
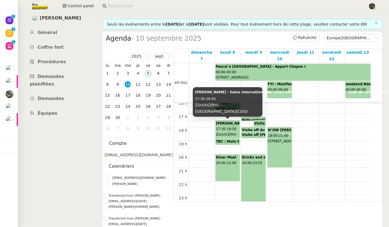
click at [221, 131] on div "Pascal GAUTHIER - Swiss International Air Lines 644 - départ 17:30 heure locale…" at bounding box center [227, 129] width 23 height 17
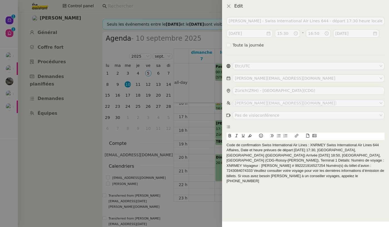
click at [216, 164] on div at bounding box center [194, 113] width 389 height 227
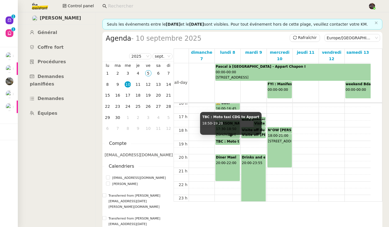
click at [231, 140] on b "TBC : Moto taxi CDG to Appart" at bounding box center [244, 141] width 57 height 4
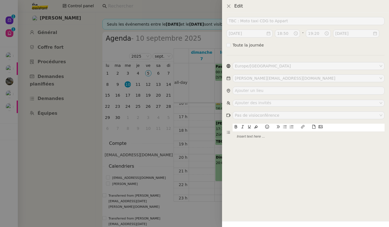
click at [193, 143] on div at bounding box center [194, 113] width 389 height 227
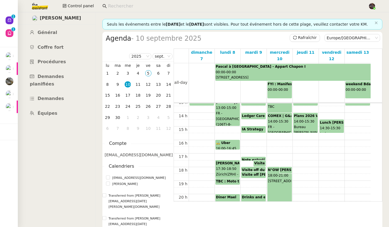
scroll to position [179, 0]
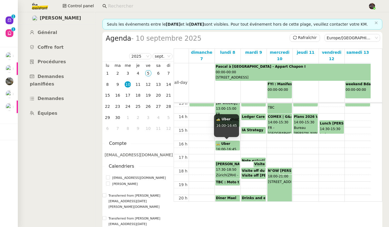
click at [232, 144] on div "🚕 Uber 16:00 - 16:45" at bounding box center [227, 145] width 23 height 9
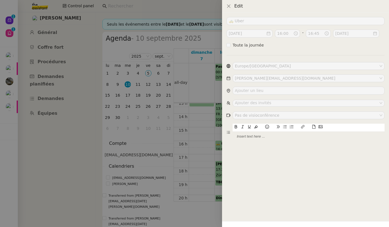
click at [188, 146] on div at bounding box center [194, 113] width 389 height 227
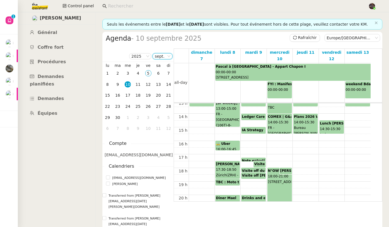
click at [164, 60] on input at bounding box center [160, 57] width 10 height 6
click at [162, 121] on div "déc." at bounding box center [162, 121] width 15 height 5
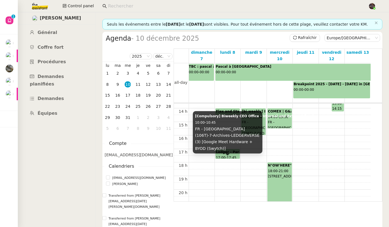
scroll to position [203, 0]
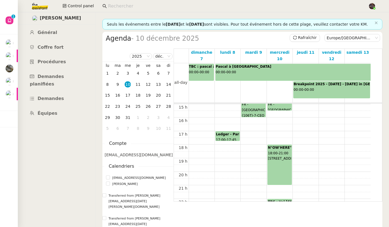
click at [227, 132] on b "Ledger - Parity" at bounding box center [230, 134] width 28 height 4
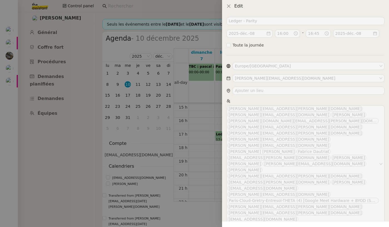
click at [206, 158] on div at bounding box center [194, 113] width 389 height 227
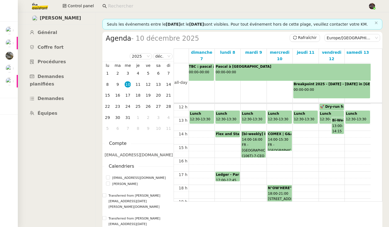
scroll to position [161, 0]
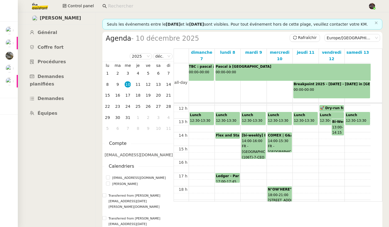
click at [229, 134] on b "Flex and Stax Biweekly (w/ Pascal)" at bounding box center [248, 135] width 65 height 4
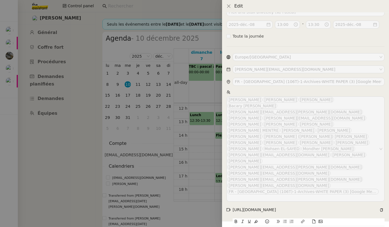
scroll to position [20, 0]
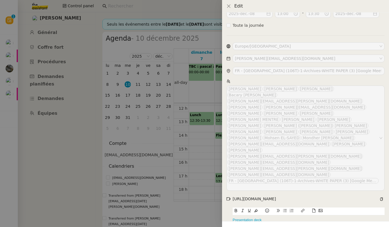
click at [192, 152] on div at bounding box center [194, 113] width 389 height 227
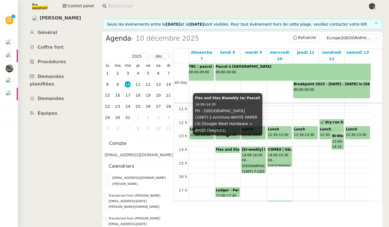
scroll to position [144, 0]
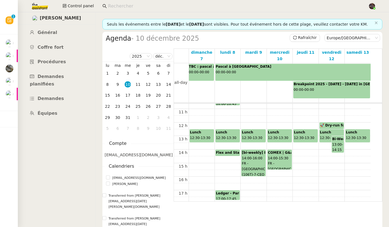
click at [255, 162] on span "FR - Paris (106T)-7-CEO OFFICE Meeting Lounge (5) [Google Meet Hardware ONLY], …" at bounding box center [259, 229] width 35 height 136
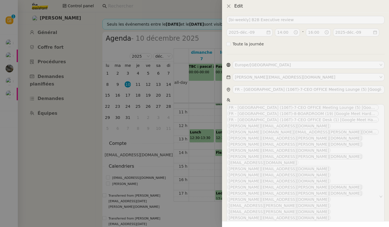
scroll to position [2, 0]
click at [206, 170] on div at bounding box center [194, 113] width 389 height 227
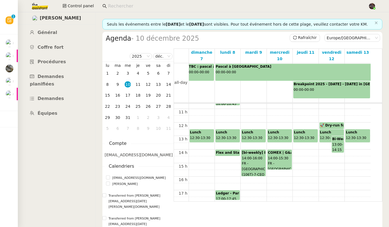
scroll to position [0, 0]
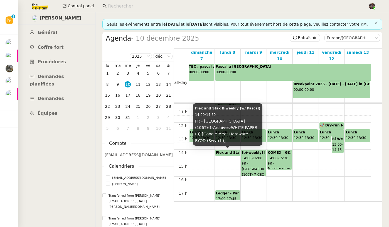
click at [229, 153] on b "Flex and Stax Biweekly (w/ Pascal)" at bounding box center [248, 153] width 65 height 4
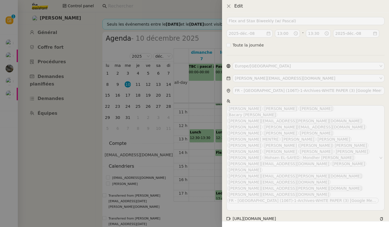
scroll to position [20, 0]
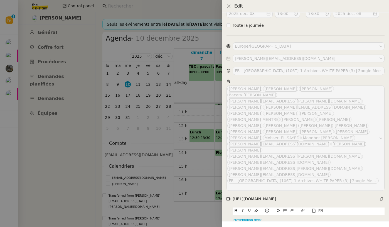
click at [253, 218] on link "Presentation deck" at bounding box center [247, 220] width 29 height 4
click at [252, 226] on link "https://docs.google.com/presentation/d/1neBryz7B1aN3D8JZD1MfGbXAayN_qnL1qDZMrJx…" at bounding box center [233, 229] width 38 height 7
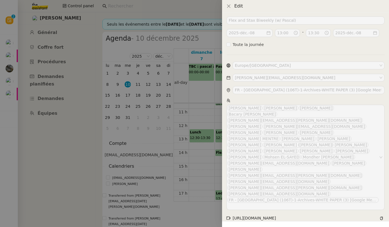
scroll to position [0, 0]
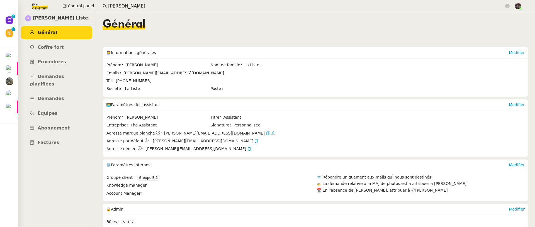
click at [157, 6] on input "pascal gauthier" at bounding box center [306, 7] width 396 height 8
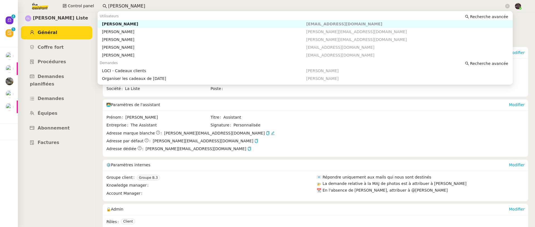
click at [157, 6] on input "pascal gauthier" at bounding box center [306, 7] width 396 height 8
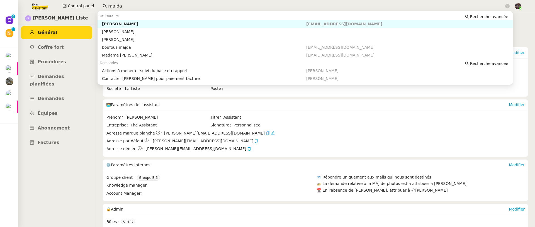
click at [165, 21] on div "[PERSON_NAME]" at bounding box center [204, 23] width 204 height 5
type input "majda"
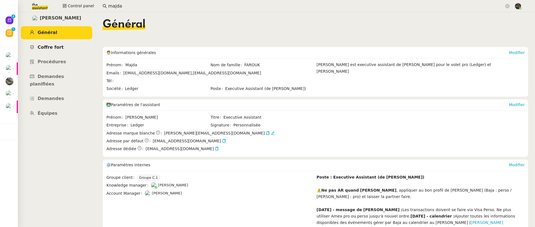
click at [82, 45] on link "Coffre fort" at bounding box center [56, 47] width 71 height 13
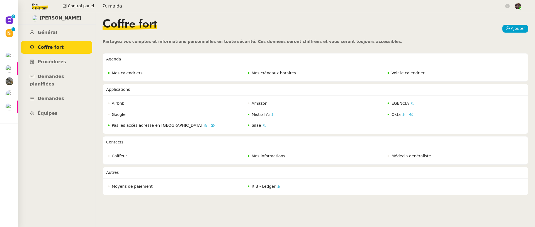
click at [403, 73] on span "Voir le calendrier" at bounding box center [407, 73] width 33 height 4
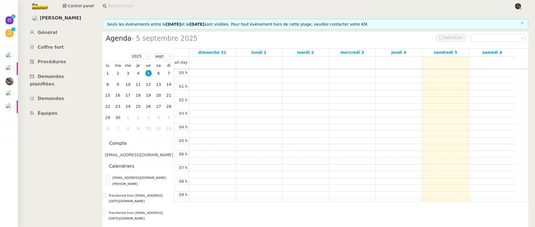
scroll to position [82, 0]
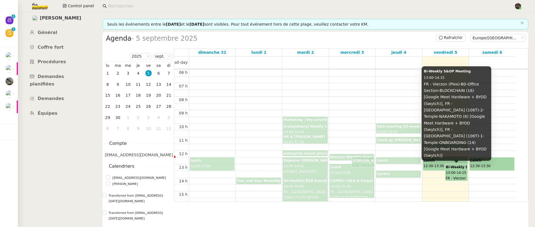
click at [465, 166] on b "Bi-Weekly S&OP Meeting" at bounding box center [468, 167] width 47 height 4
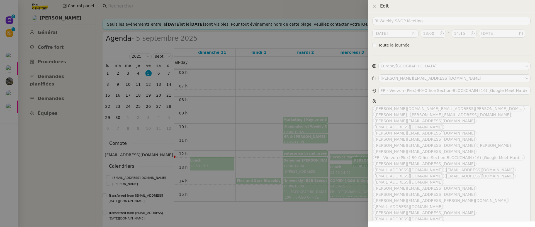
click at [345, 158] on div at bounding box center [267, 113] width 535 height 227
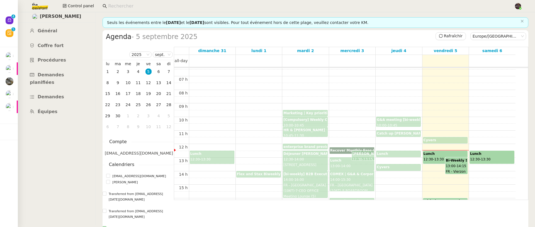
scroll to position [2, 0]
click at [67, 35] on link "Général" at bounding box center [56, 30] width 71 height 13
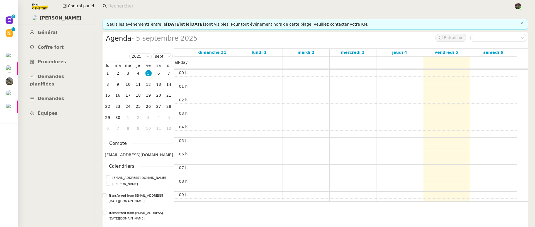
scroll to position [82, 0]
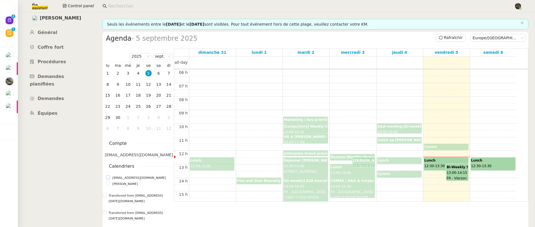
click at [123, 175] on span "[EMAIL_ADDRESS][DOMAIN_NAME]" at bounding box center [139, 178] width 58 height 6
checkbox input "true"
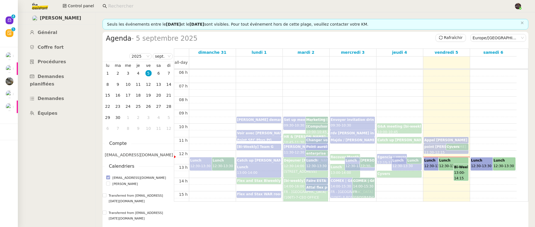
click at [434, 137] on div "[PERSON_NAME] // Majda 11:00 - 11:30" at bounding box center [446, 140] width 44 height 6
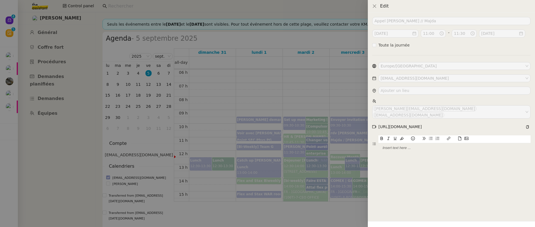
click at [345, 135] on div at bounding box center [267, 113] width 535 height 227
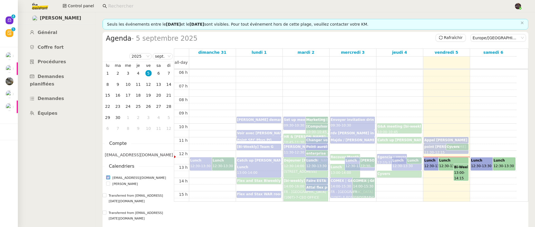
click at [118, 176] on span "[EMAIL_ADDRESS][DOMAIN_NAME]" at bounding box center [139, 178] width 58 height 6
checkbox input "false"
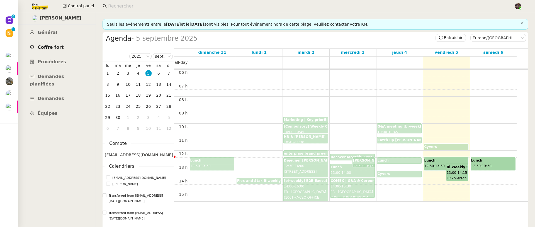
click at [68, 41] on link "Coffre fort" at bounding box center [56, 47] width 71 height 13
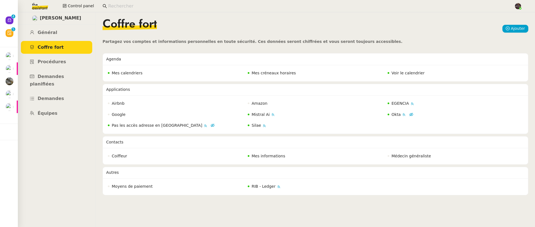
click at [132, 71] on span "Mes calendriers" at bounding box center [127, 73] width 31 height 4
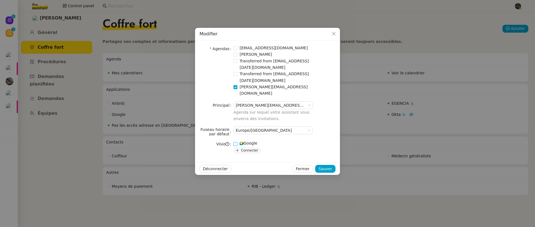
click at [245, 153] on div "Google" at bounding box center [248, 156] width 18 height 6
checkbox input "true"
click at [331, 178] on span "Sauver" at bounding box center [325, 181] width 14 height 6
